Goal: Information Seeking & Learning: Learn about a topic

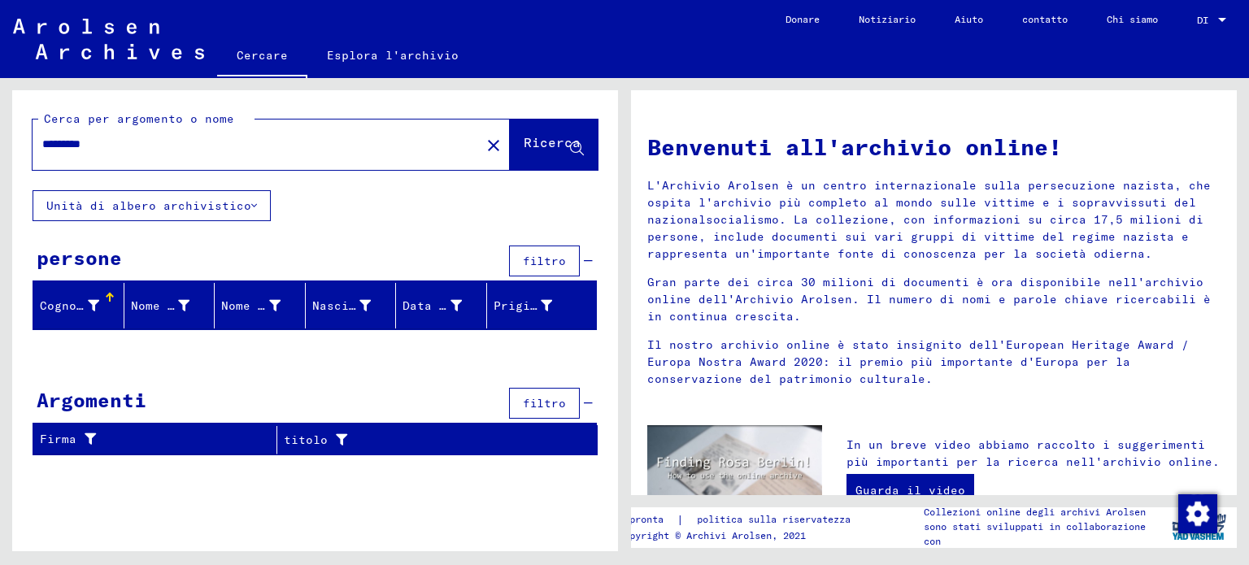
click at [96, 303] on icon at bounding box center [93, 305] width 11 height 11
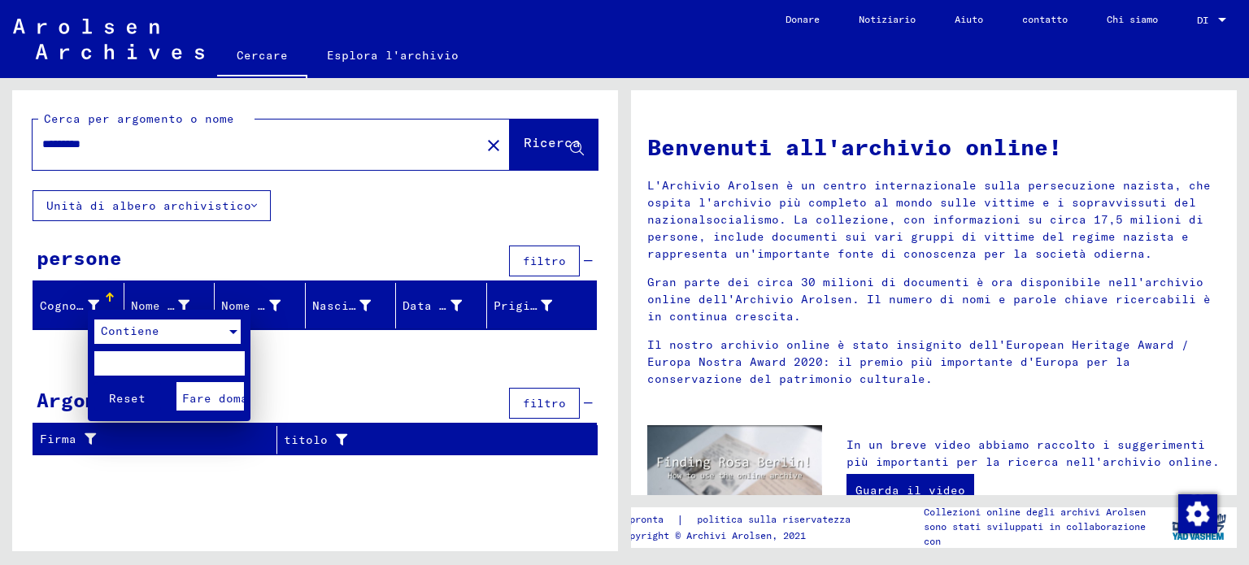
click at [234, 332] on div at bounding box center [233, 332] width 8 height 4
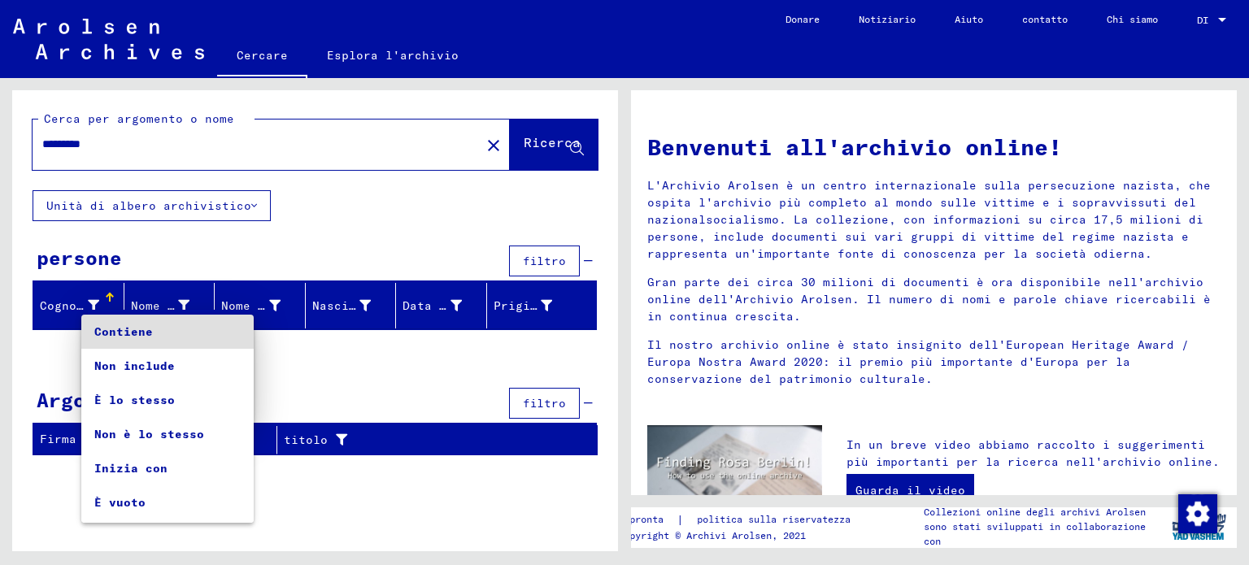
click at [234, 332] on mat-option "Contiene" at bounding box center [167, 332] width 172 height 34
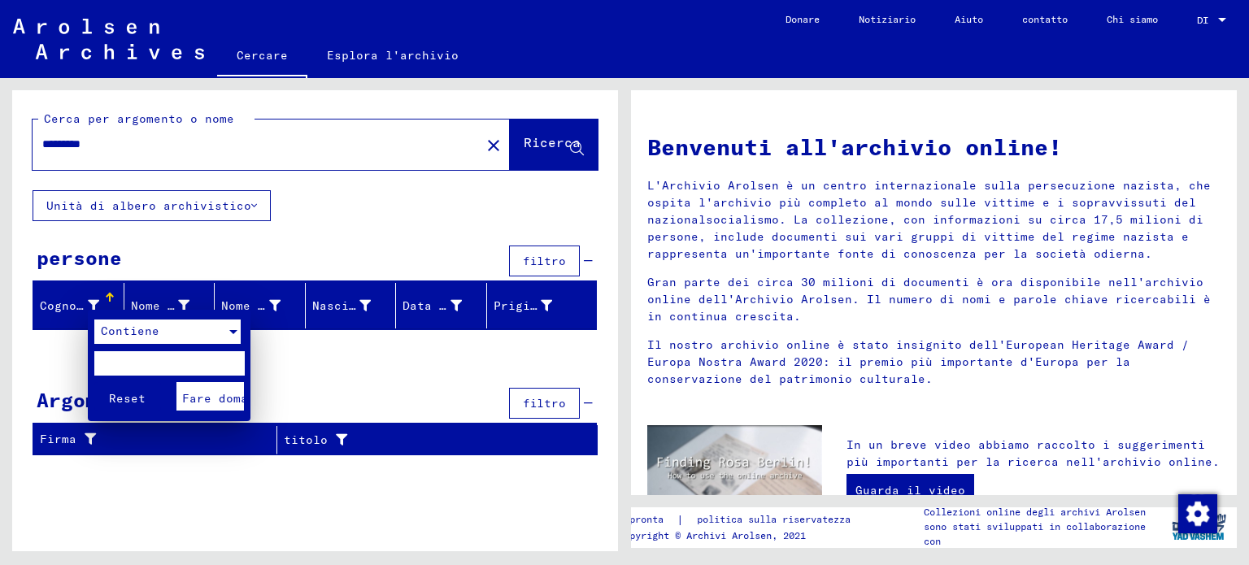
click at [177, 303] on div at bounding box center [624, 282] width 1249 height 565
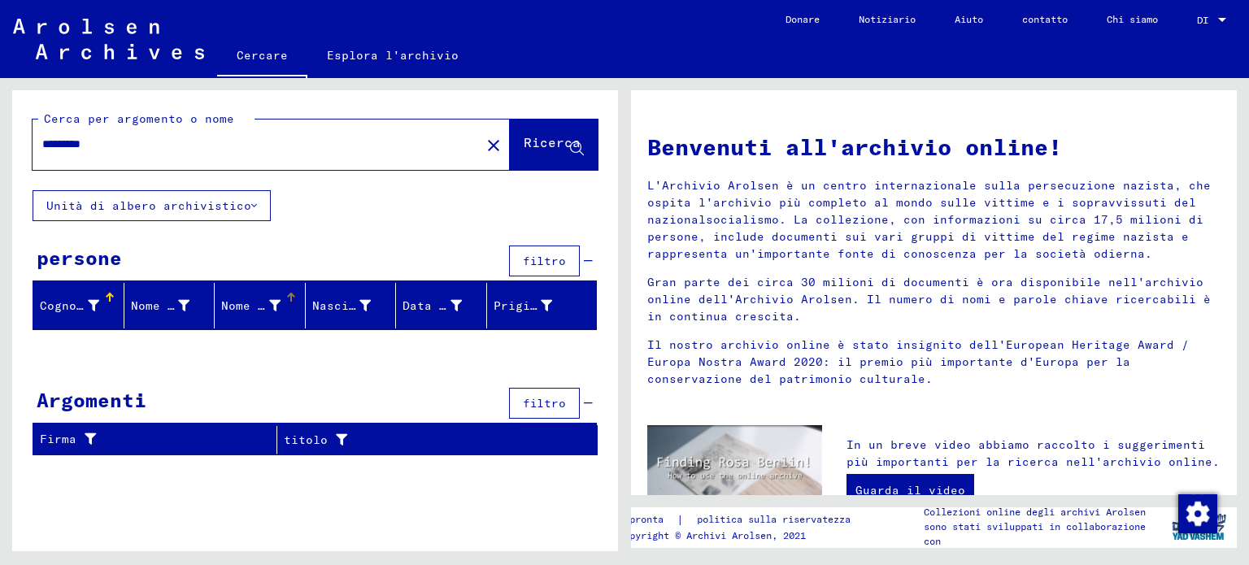
click at [231, 301] on font "Nome di nascita" at bounding box center [276, 305] width 110 height 15
click at [341, 298] on font "Nascita" at bounding box center [337, 305] width 51 height 15
click at [521, 306] on font "Prigioniero n." at bounding box center [544, 305] width 102 height 15
click at [551, 402] on font "filtro" at bounding box center [544, 403] width 43 height 15
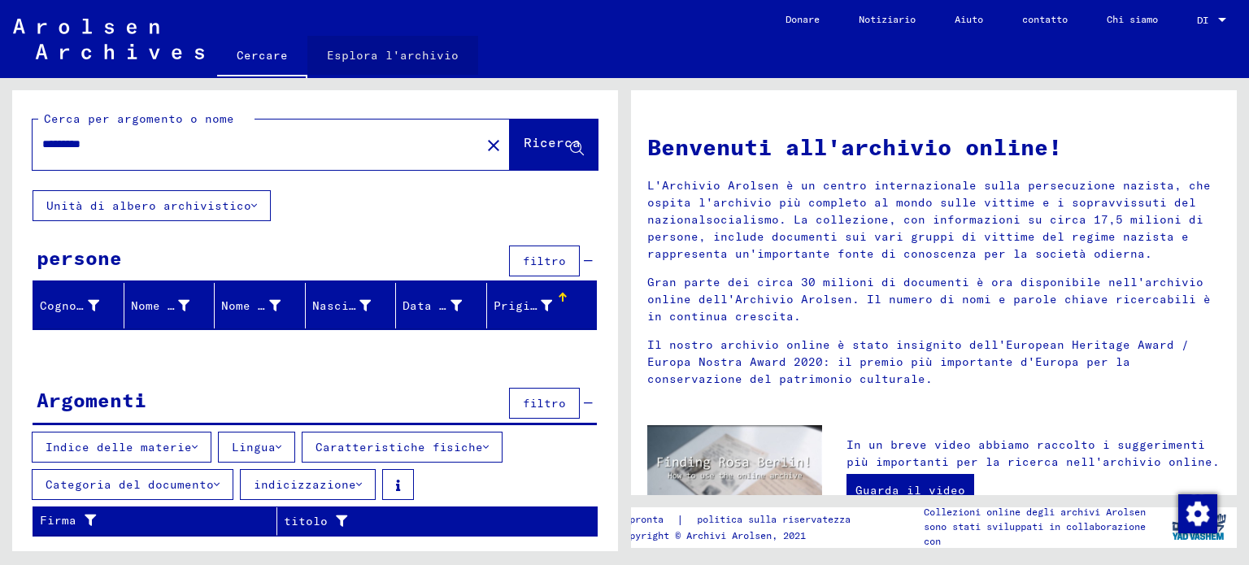
click at [398, 67] on font "Esplora l'archivio" at bounding box center [393, 55] width 132 height 26
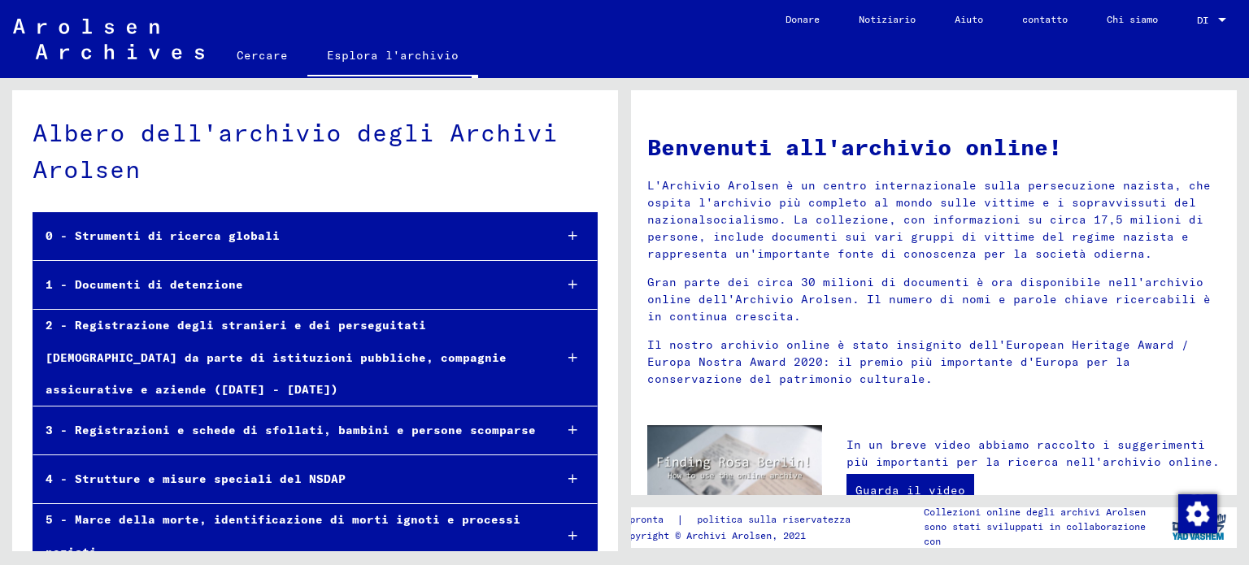
click at [228, 289] on font "1 - Documenti di detenzione" at bounding box center [145, 284] width 198 height 15
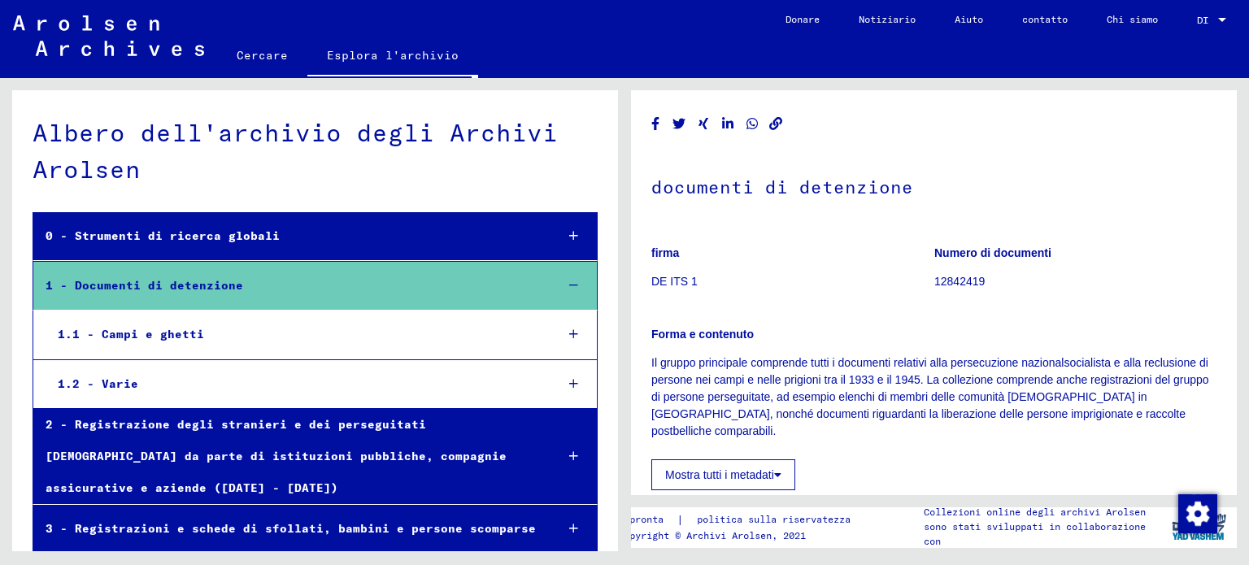
click at [195, 333] on font "1.1 - Campi e ghetti" at bounding box center [131, 334] width 146 height 15
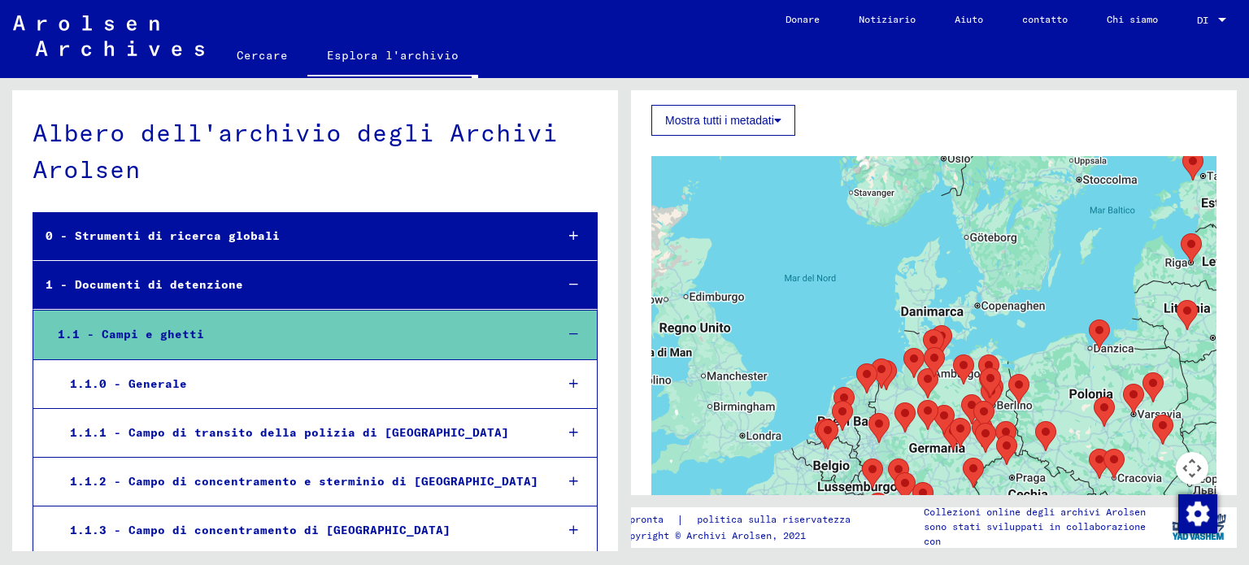
scroll to position [406, 0]
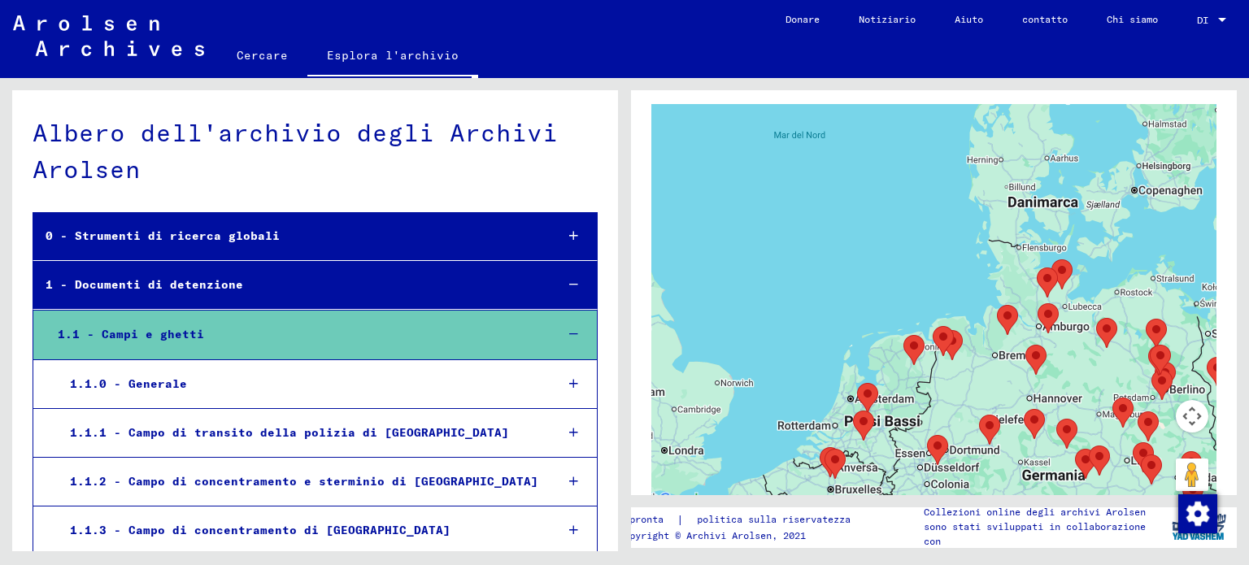
click at [406, 380] on div "1.1.0 - Generale" at bounding box center [300, 384] width 484 height 32
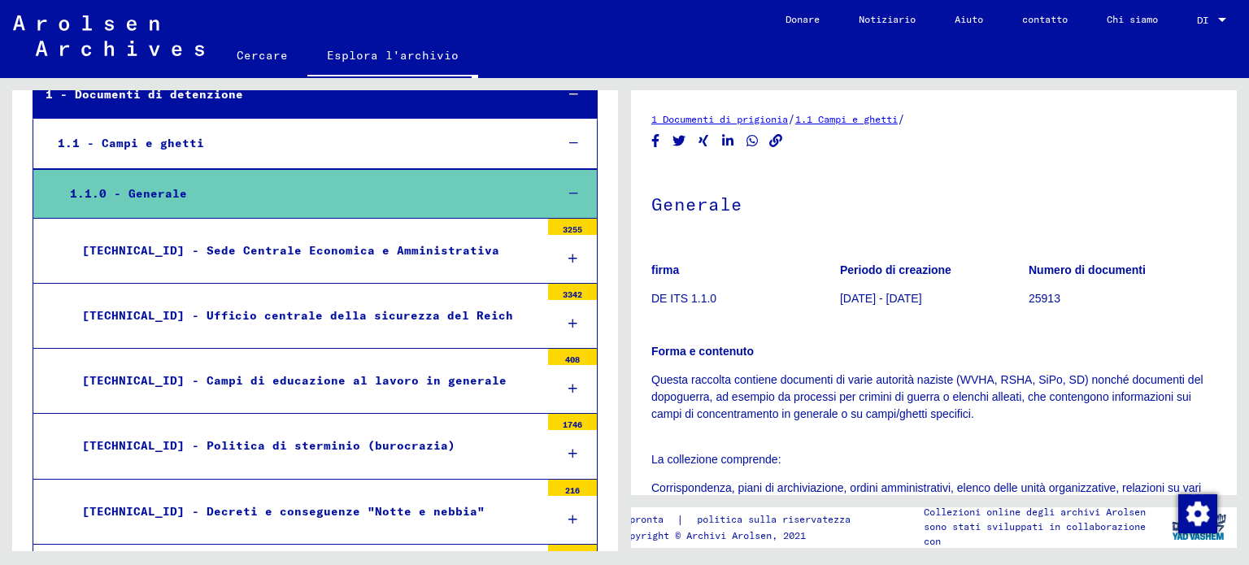
scroll to position [163, 0]
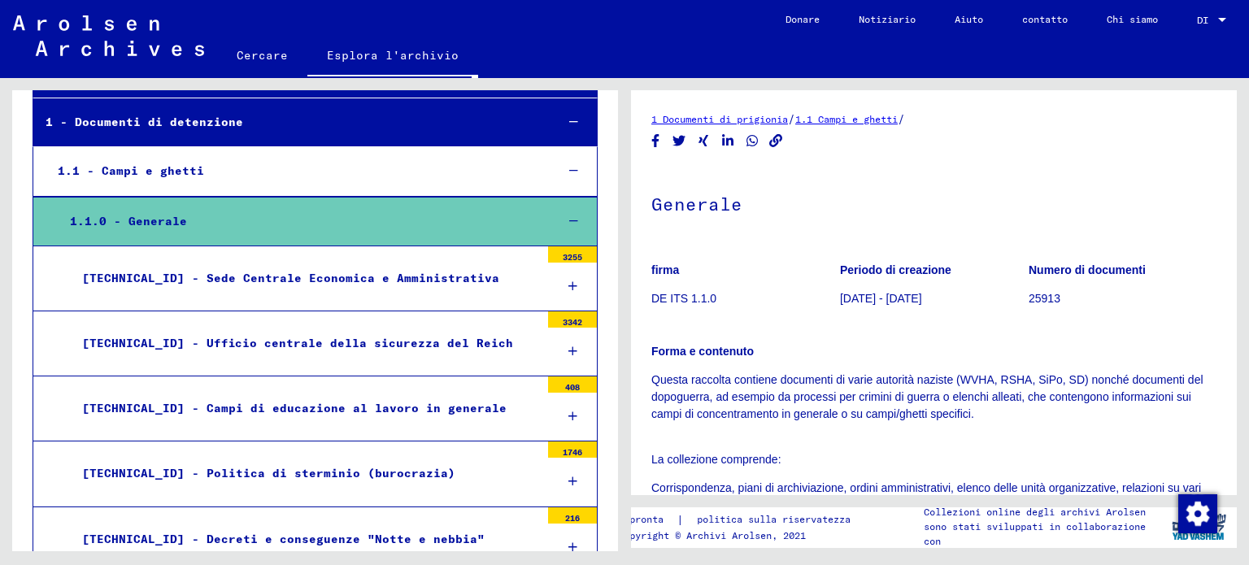
click at [153, 165] on font "1.1 - Campi e ghetti" at bounding box center [131, 170] width 146 height 15
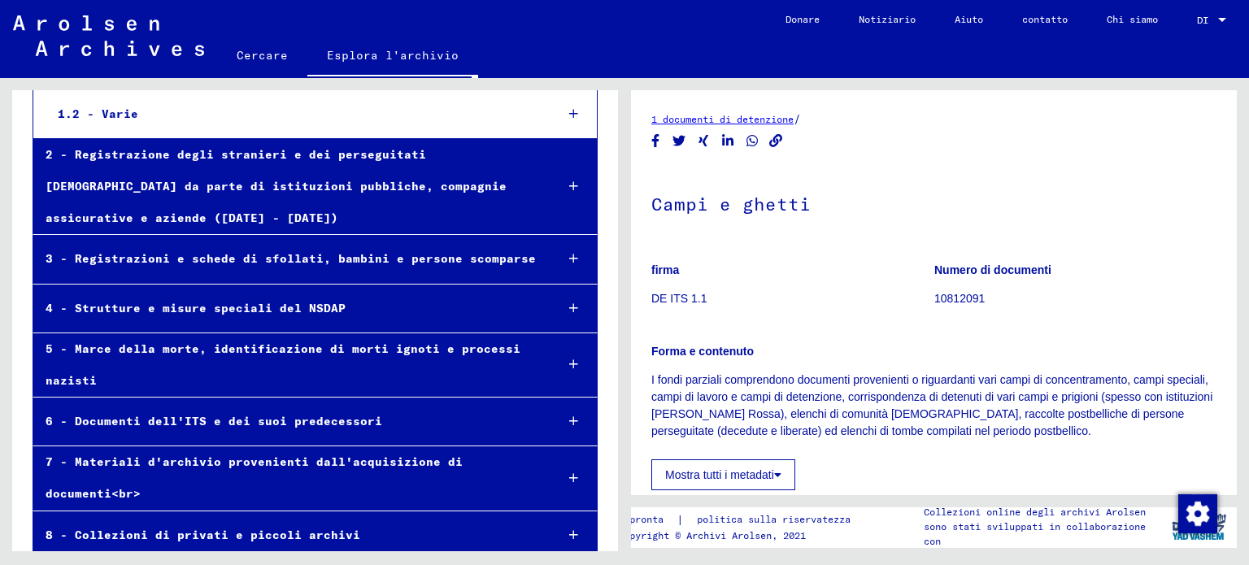
scroll to position [285, 0]
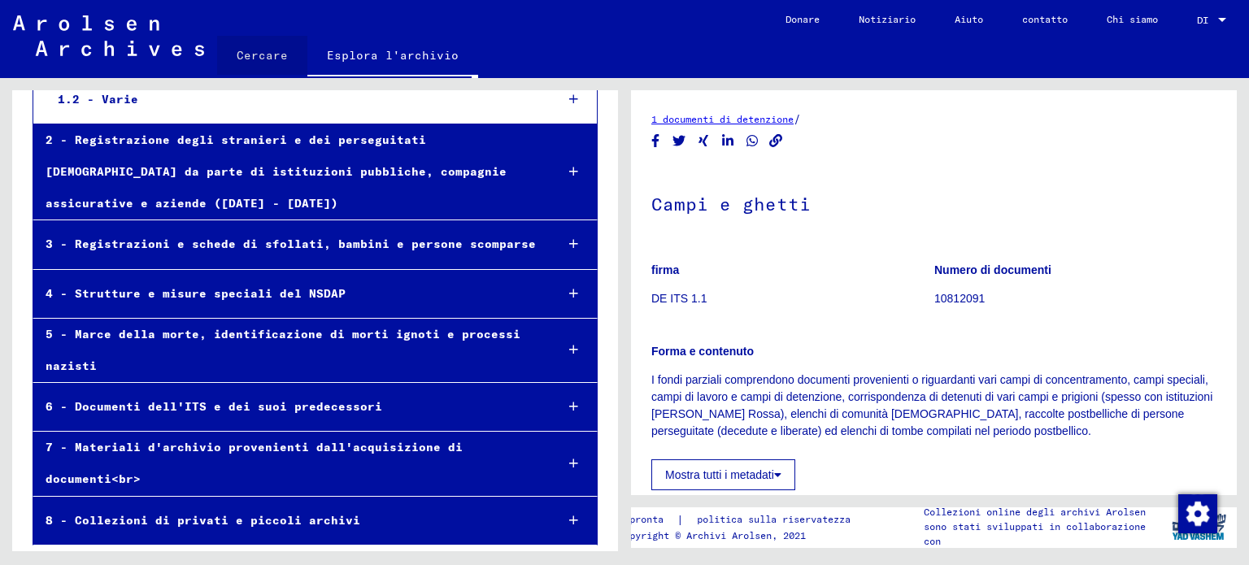
click at [276, 55] on font "Cercare" at bounding box center [262, 55] width 51 height 15
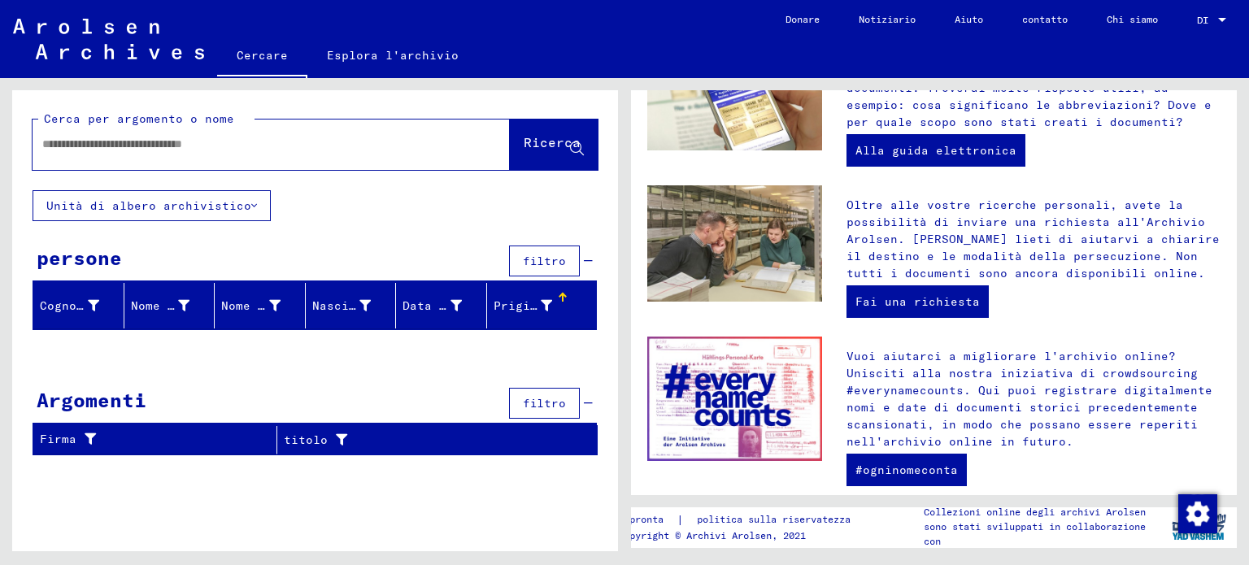
scroll to position [569, 0]
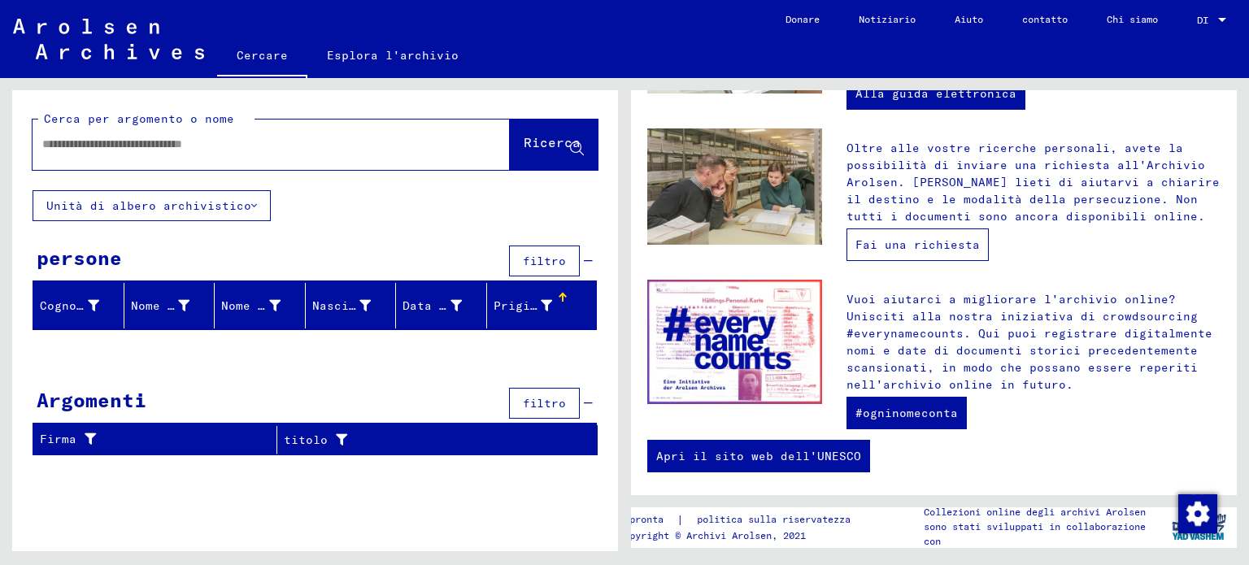
click at [922, 237] on font "Fai una richiesta" at bounding box center [917, 244] width 124 height 15
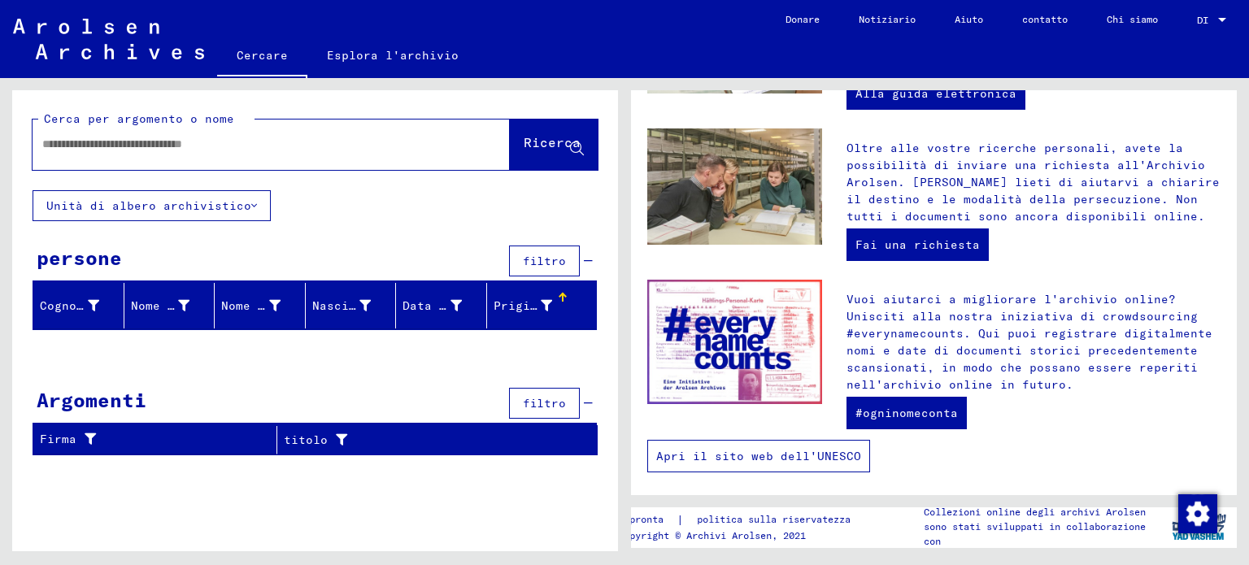
click at [715, 451] on font "Apri il sito web dell'UNESCO" at bounding box center [758, 456] width 205 height 15
